Goal: Transaction & Acquisition: Book appointment/travel/reservation

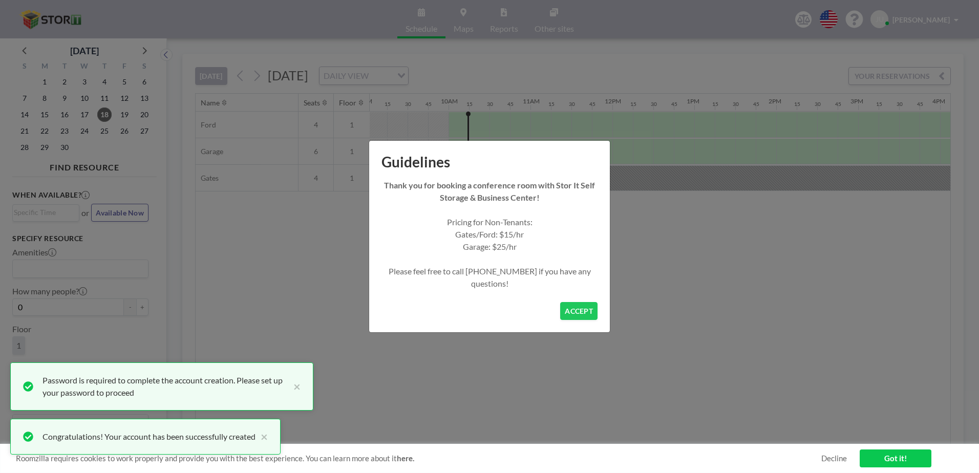
scroll to position [0, 799]
click at [581, 316] on button "ACCEPT" at bounding box center [578, 311] width 37 height 18
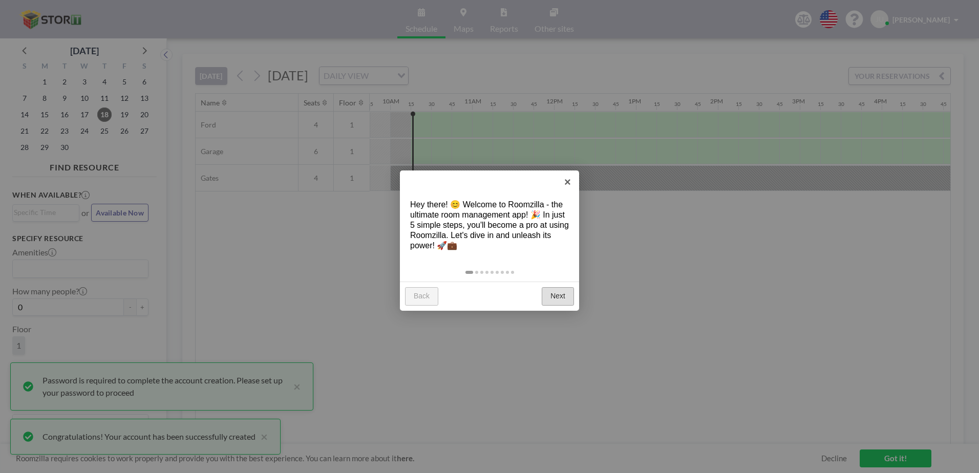
click at [560, 296] on link "Next" at bounding box center [558, 296] width 32 height 18
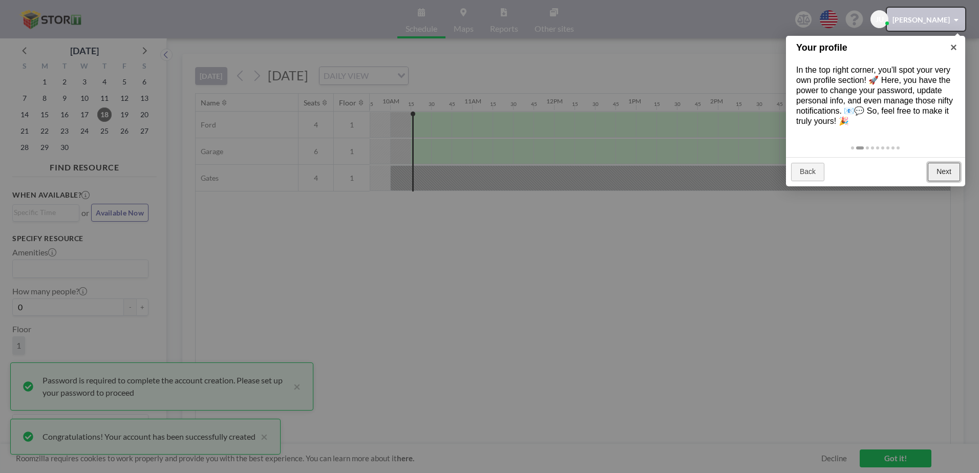
click at [957, 167] on link "Next" at bounding box center [944, 172] width 32 height 18
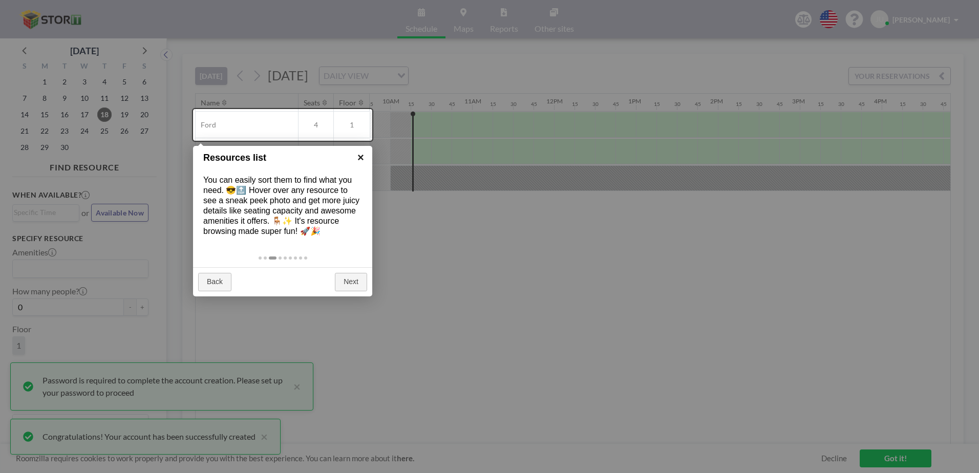
click at [362, 155] on link "×" at bounding box center [360, 157] width 23 height 23
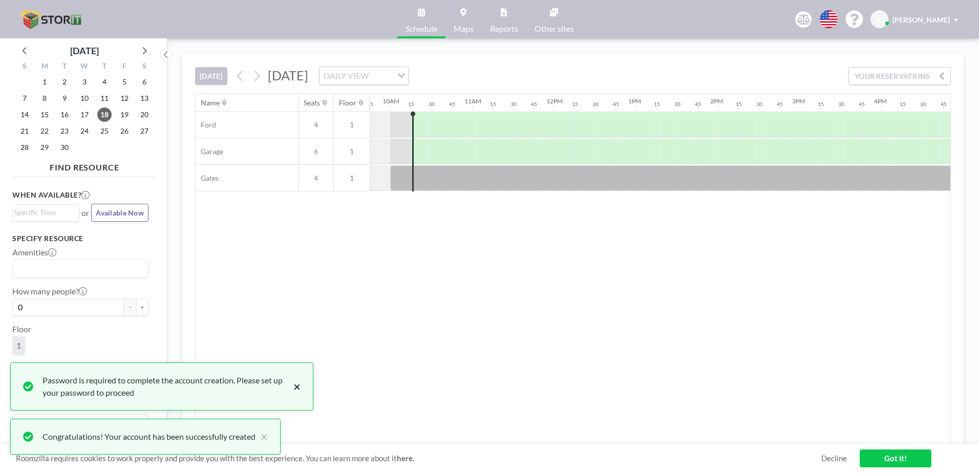
click at [297, 387] on button "×" at bounding box center [294, 386] width 12 height 25
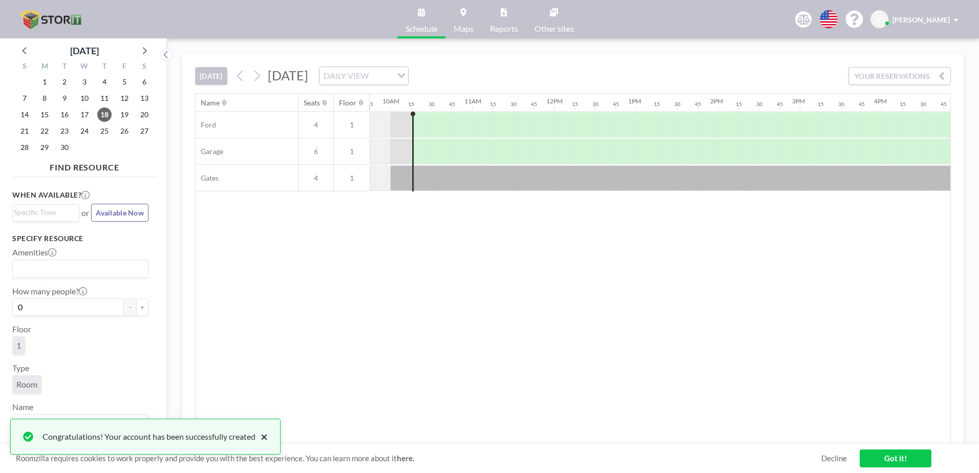
click at [266, 435] on button "×" at bounding box center [262, 437] width 12 height 12
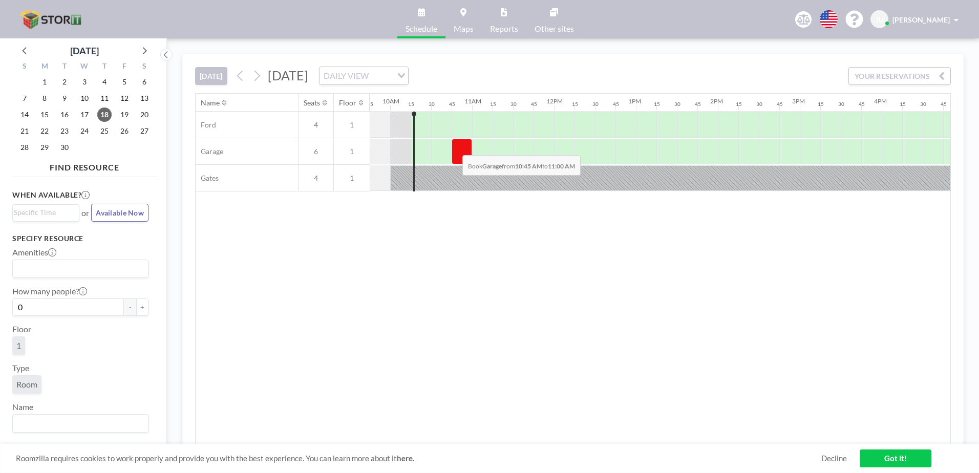
click at [454, 147] on div at bounding box center [462, 152] width 20 height 26
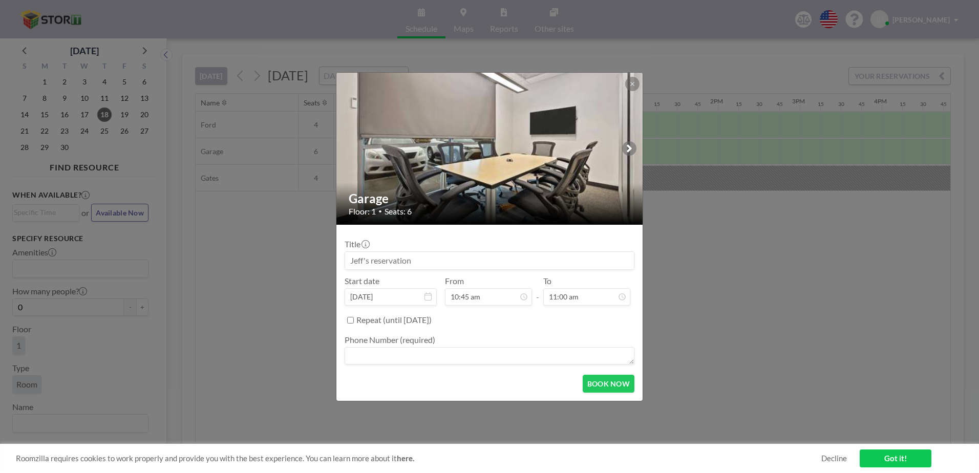
drag, startPoint x: 447, startPoint y: 253, endPoint x: 321, endPoint y: 256, distance: 126.0
click at [321, 256] on div "Garage Floor: 1 • Seats: 6 Title Start date [DATE] From 10:45 am - To 11:00 am …" at bounding box center [489, 236] width 979 height 473
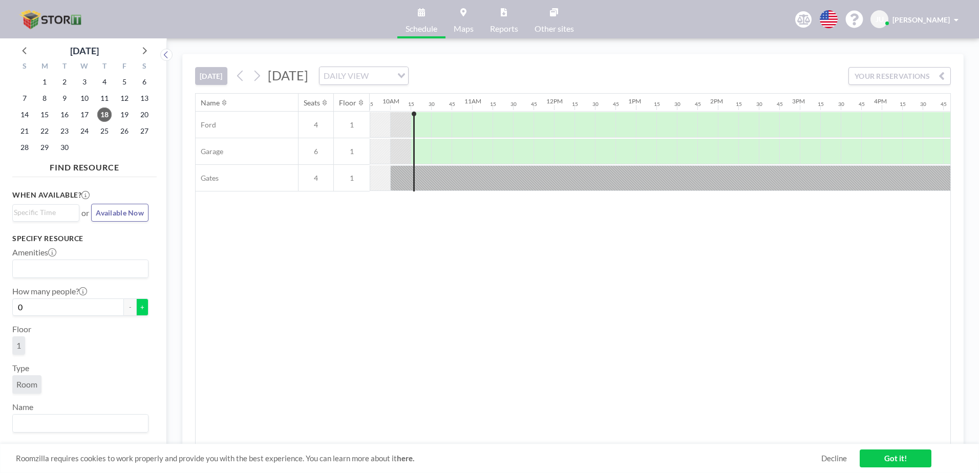
click at [136, 307] on button "+" at bounding box center [142, 307] width 12 height 17
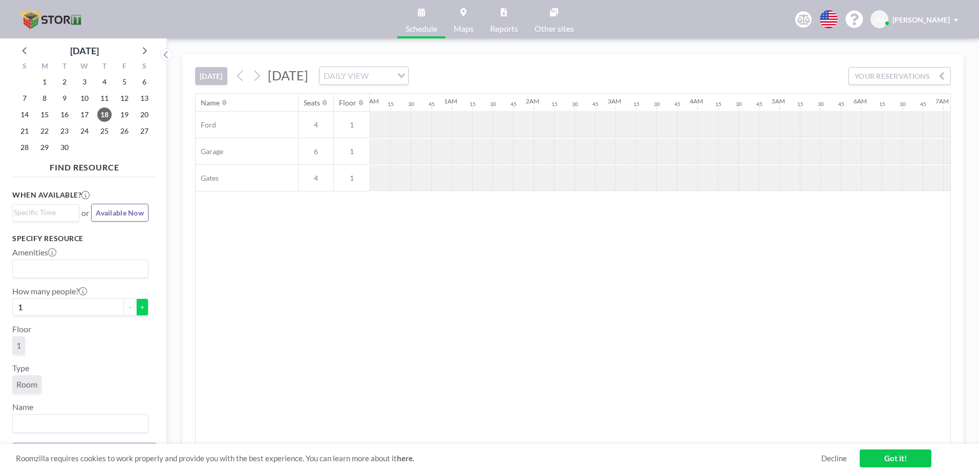
click at [136, 307] on button "+" at bounding box center [142, 307] width 12 height 17
type input "2"
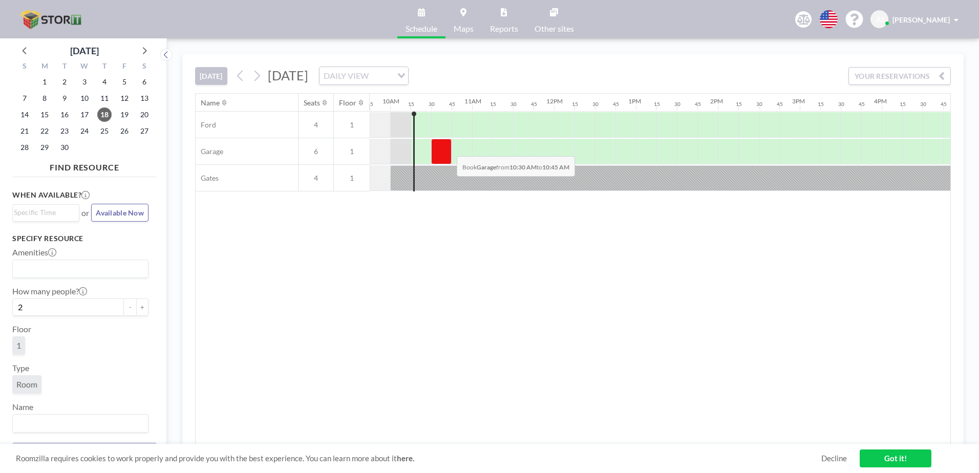
click at [449, 148] on div at bounding box center [441, 152] width 20 height 26
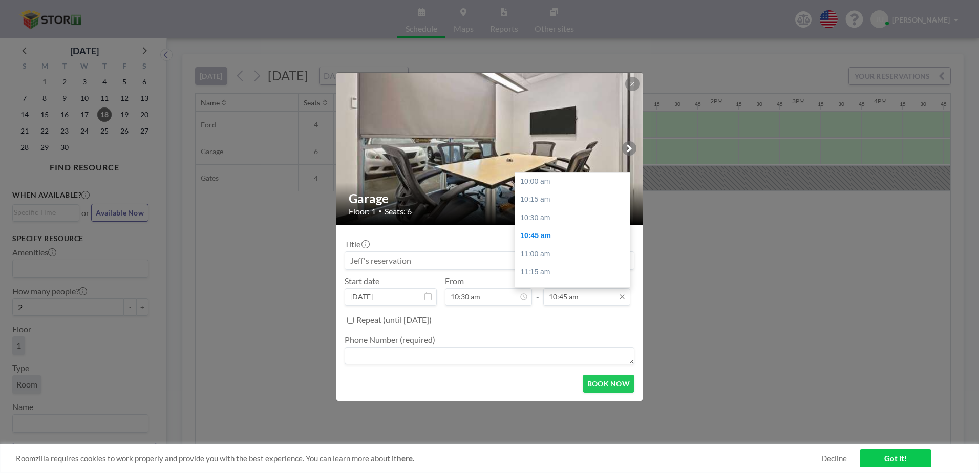
scroll to position [55, 0]
click at [620, 297] on icon at bounding box center [622, 297] width 8 height 8
click at [545, 273] on div "12:00 pm" at bounding box center [575, 272] width 120 height 18
type input "12:00 pm"
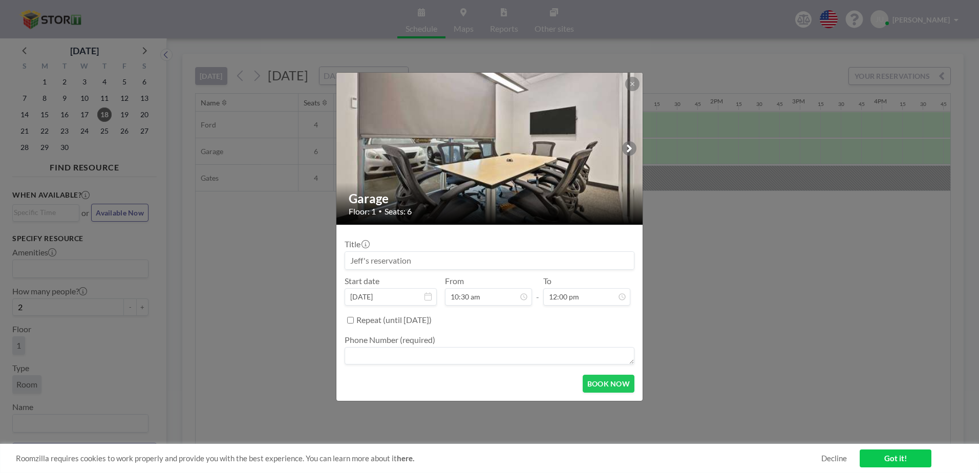
scroll to position [36, 0]
click at [364, 353] on textarea at bounding box center [490, 355] width 290 height 17
click at [383, 358] on textarea "559-7975753" at bounding box center [490, 355] width 290 height 17
type textarea "[PHONE_NUMBER]"
click at [523, 264] on input at bounding box center [489, 260] width 289 height 17
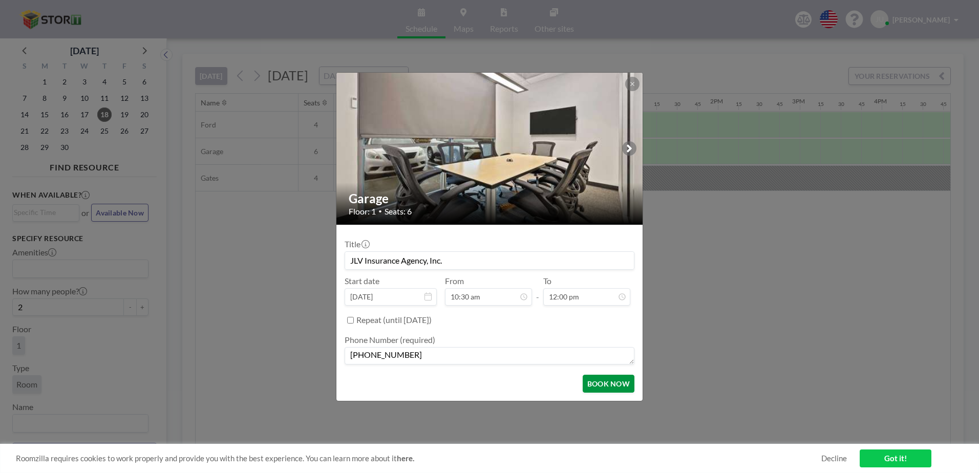
type input "JLV Insurance Agency, Inc."
click at [603, 382] on button "BOOK NOW" at bounding box center [609, 384] width 52 height 18
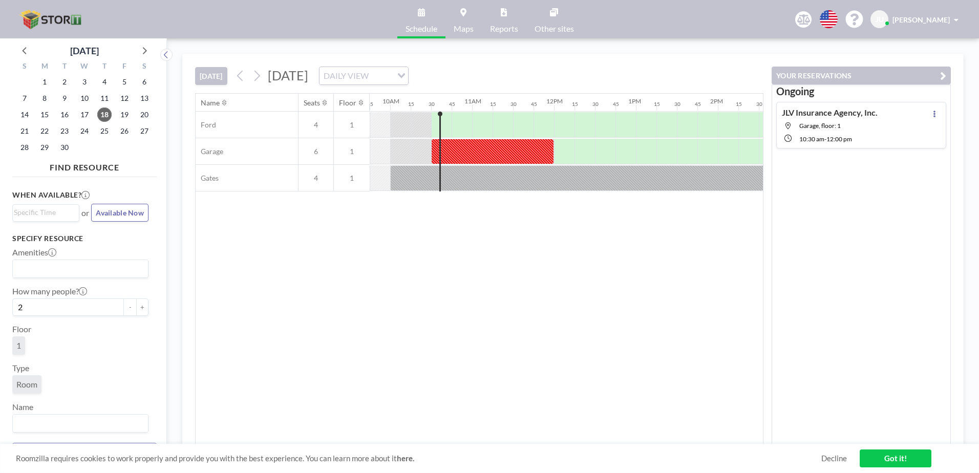
click at [887, 458] on link "Got it!" at bounding box center [896, 459] width 72 height 18
click at [954, 19] on span at bounding box center [956, 19] width 5 height 7
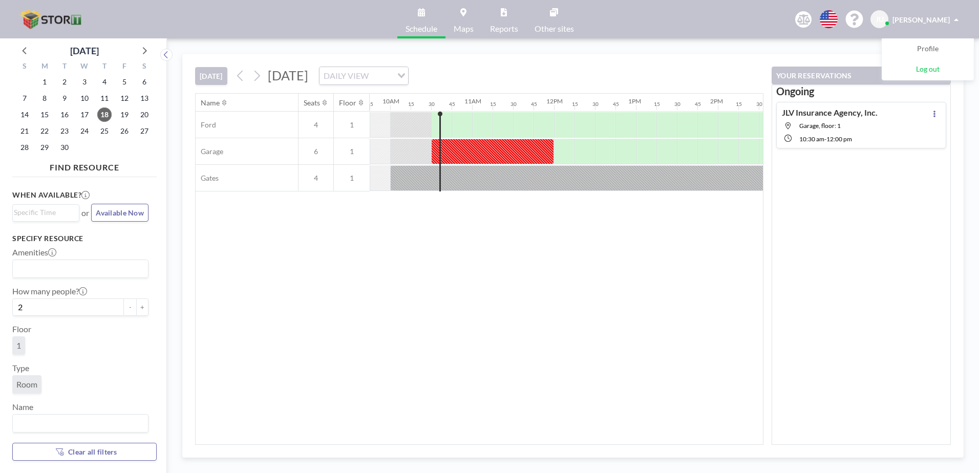
click at [926, 72] on span "Log out" at bounding box center [928, 70] width 24 height 10
